Goal: Book appointment/travel/reservation

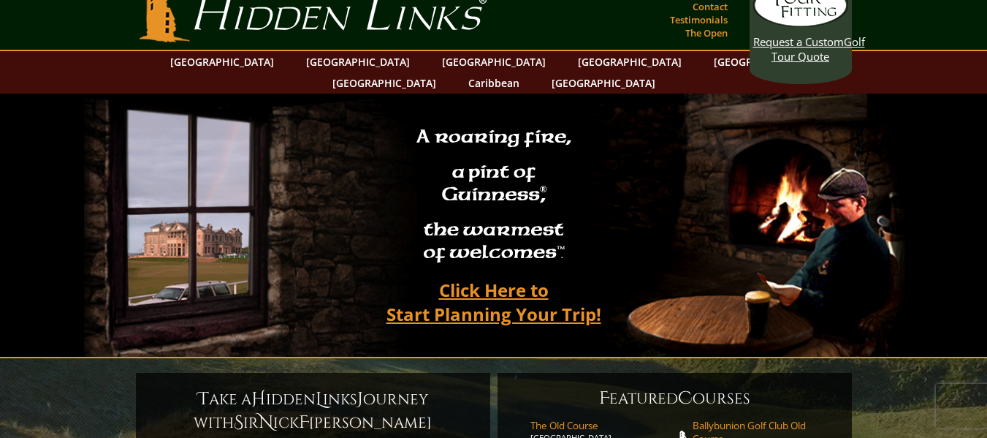
scroll to position [21, 0]
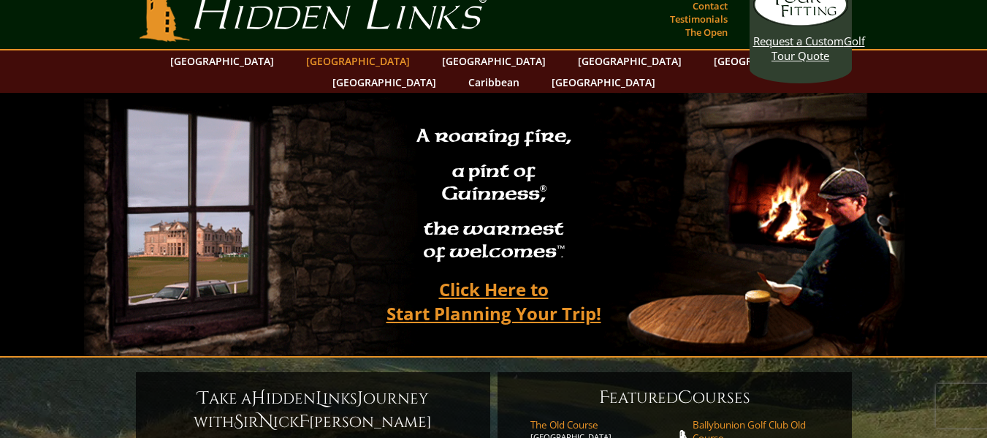
click at [333, 61] on link "[GEOGRAPHIC_DATA]" at bounding box center [358, 60] width 118 height 21
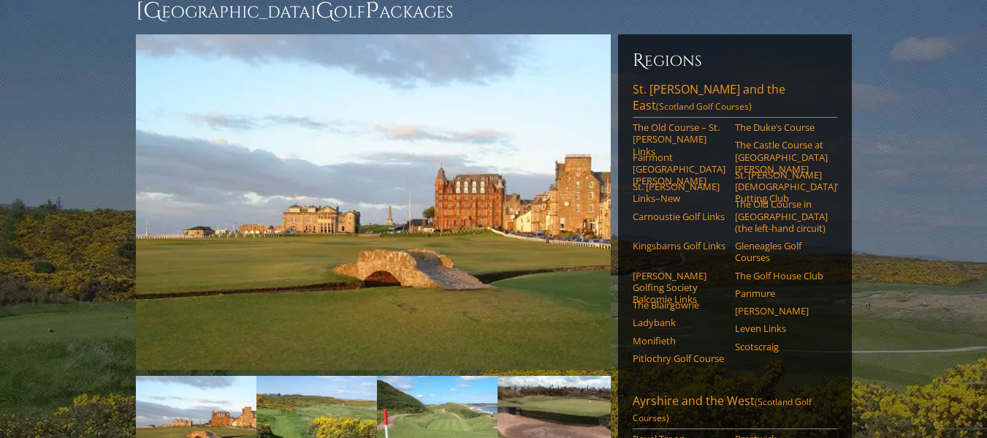
scroll to position [158, 0]
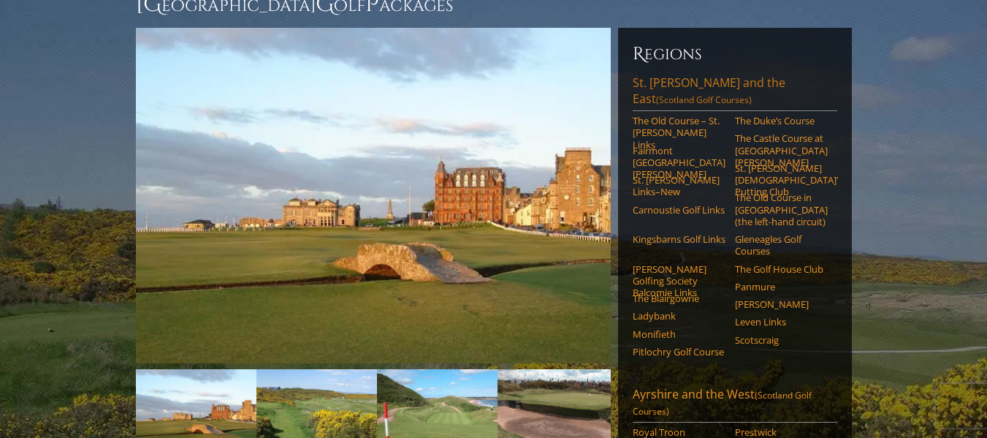
click at [686, 75] on link "[GEOGRAPHIC_DATA][PERSON_NAME] and the East (Scotland Golf Courses)" at bounding box center [735, 93] width 205 height 37
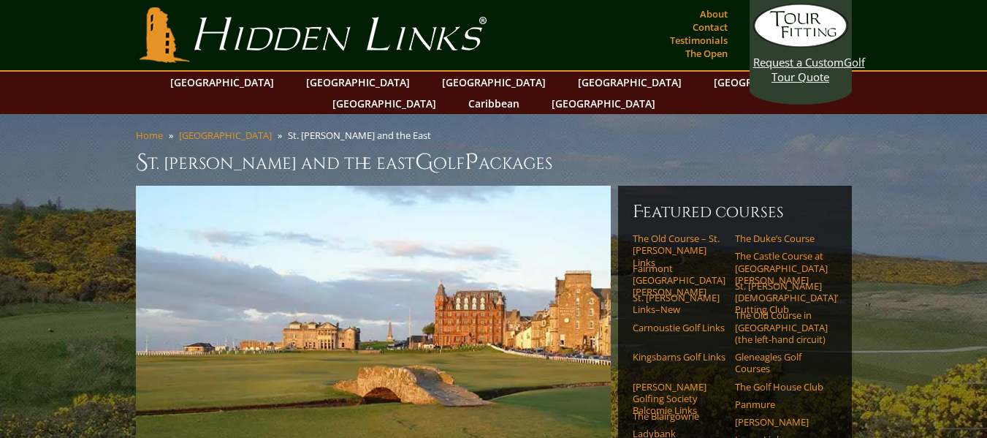
drag, startPoint x: 941, startPoint y: 133, endPoint x: 951, endPoint y: 132, distance: 9.6
